Goal: Transaction & Acquisition: Purchase product/service

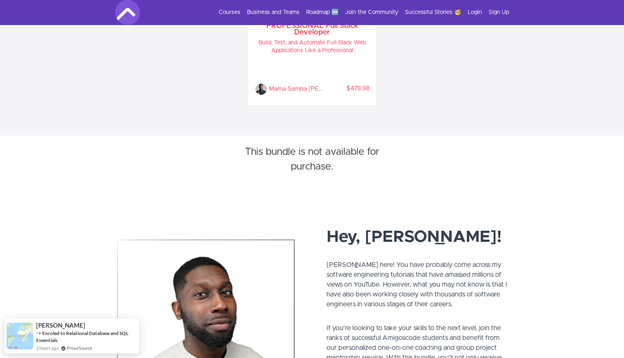
scroll to position [469, 0]
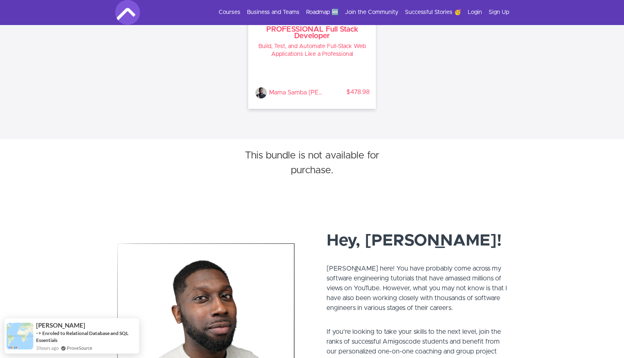
click at [324, 69] on div "Mama Samba Braima Nelson % COMPLETE $478.98" at bounding box center [312, 82] width 115 height 34
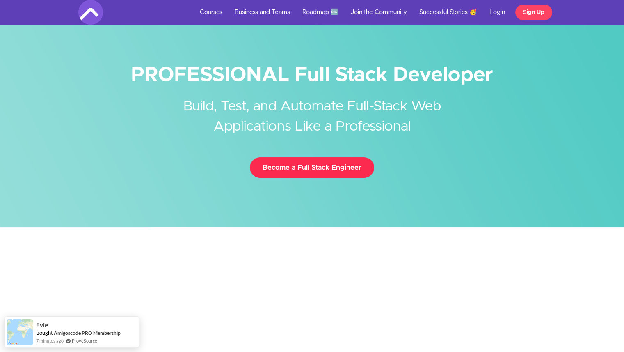
click at [292, 169] on link "Become a Full Stack Engineer" at bounding box center [312, 167] width 124 height 21
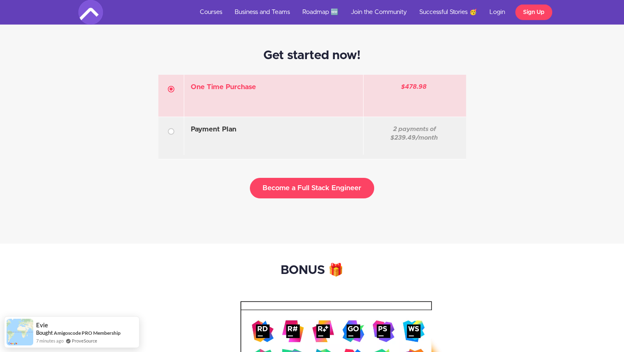
scroll to position [2340, 0]
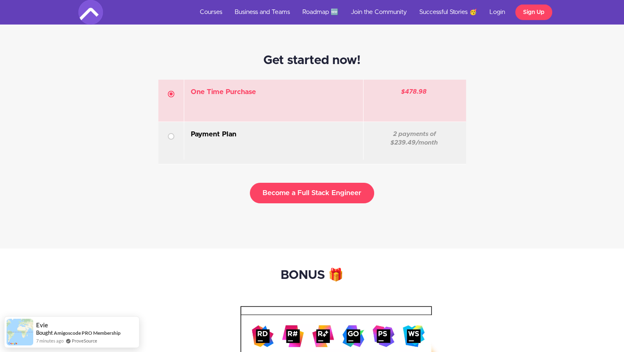
click at [279, 158] on label "Payment Plan Coupon Discount or pay in installments: 2 payments of $239.49/month" at bounding box center [312, 143] width 308 height 42
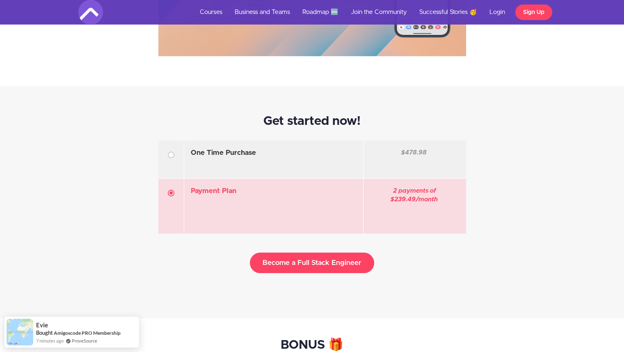
scroll to position [2279, 0]
click at [279, 158] on div "One Time Purchase Coupon Discount or pay in installments:" at bounding box center [274, 160] width 180 height 38
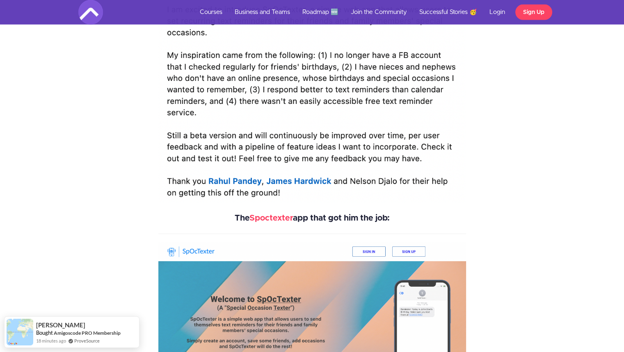
scroll to position [1924, 0]
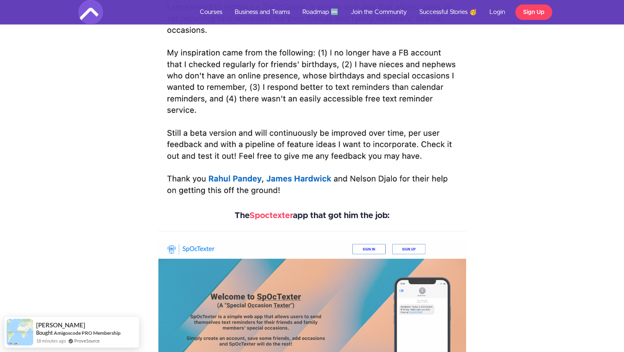
click at [279, 158] on img at bounding box center [312, 46] width 308 height 309
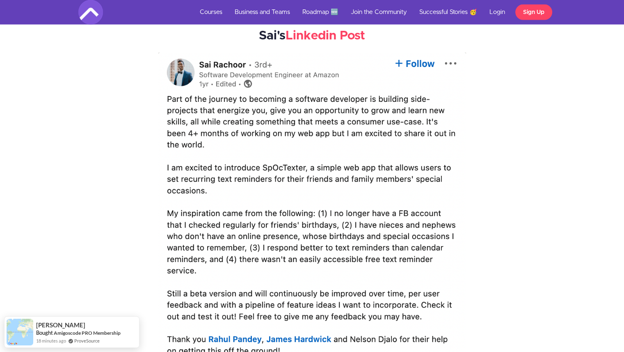
scroll to position [1752, 0]
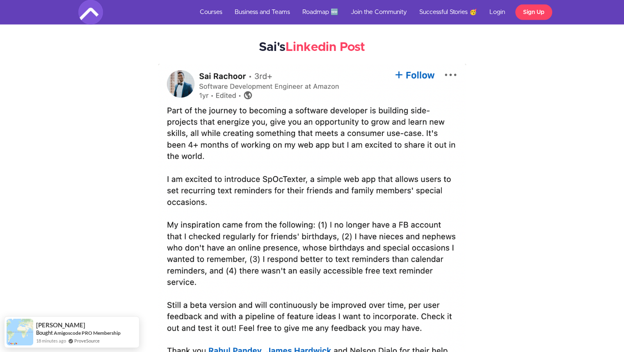
click at [279, 158] on img at bounding box center [312, 218] width 308 height 309
drag, startPoint x: 279, startPoint y: 158, endPoint x: 261, endPoint y: 121, distance: 41.1
click at [261, 121] on img at bounding box center [312, 218] width 308 height 309
click at [215, 149] on img at bounding box center [312, 218] width 308 height 309
click at [200, 14] on link "Courses" at bounding box center [211, 12] width 35 height 25
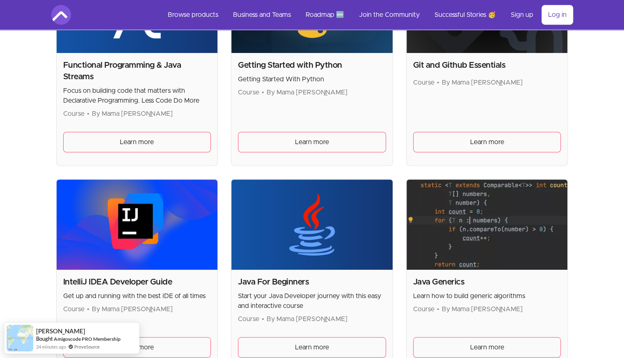
scroll to position [647, 0]
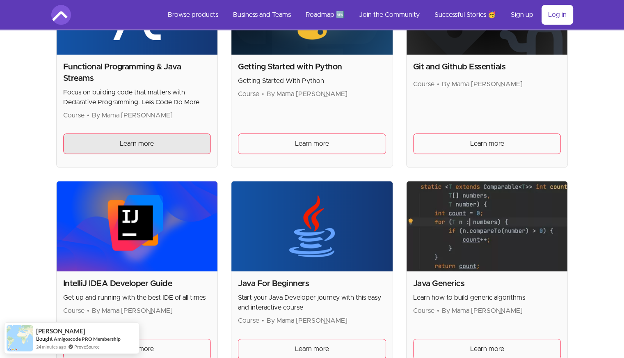
click at [168, 148] on link "Learn more" at bounding box center [137, 143] width 148 height 21
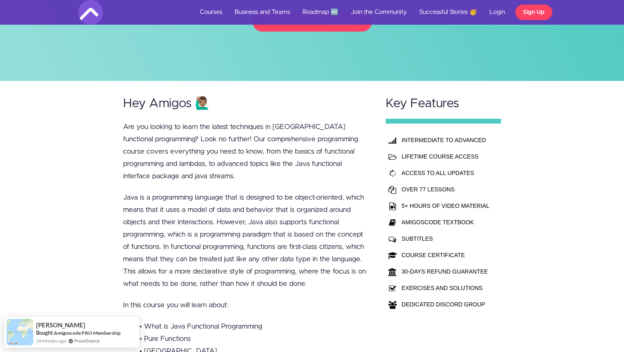
scroll to position [301, 0]
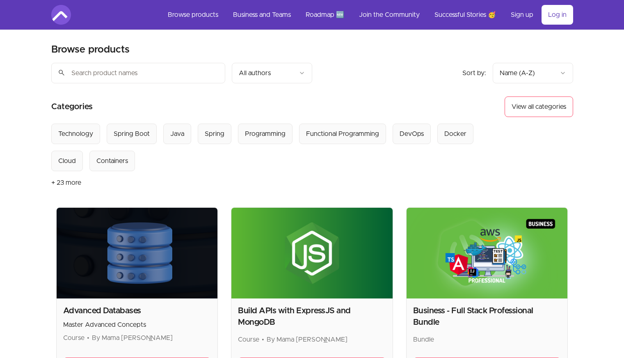
scroll to position [647, 0]
